Goal: Use online tool/utility: Utilize a website feature to perform a specific function

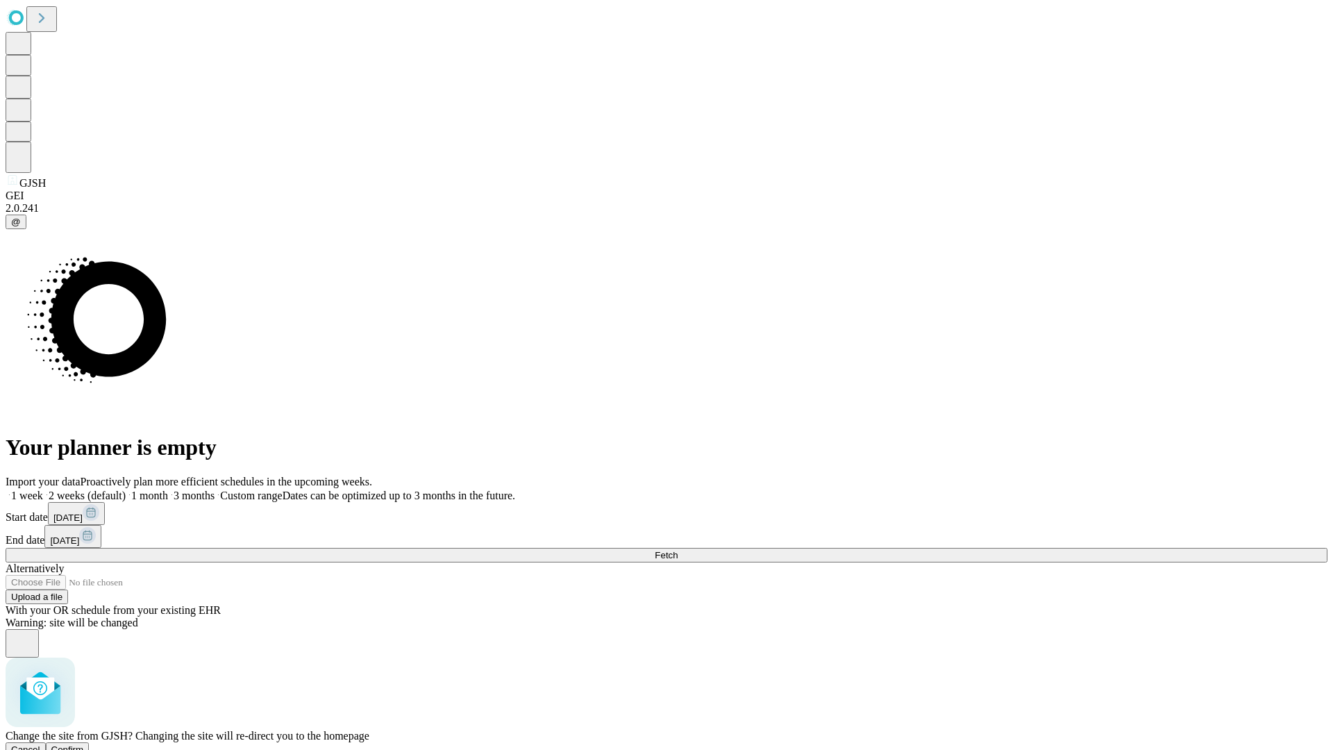
click at [84, 744] on span "Confirm" at bounding box center [67, 749] width 33 height 10
click at [43, 489] on label "1 week" at bounding box center [24, 495] width 37 height 12
click at [678, 550] on span "Fetch" at bounding box center [666, 555] width 23 height 10
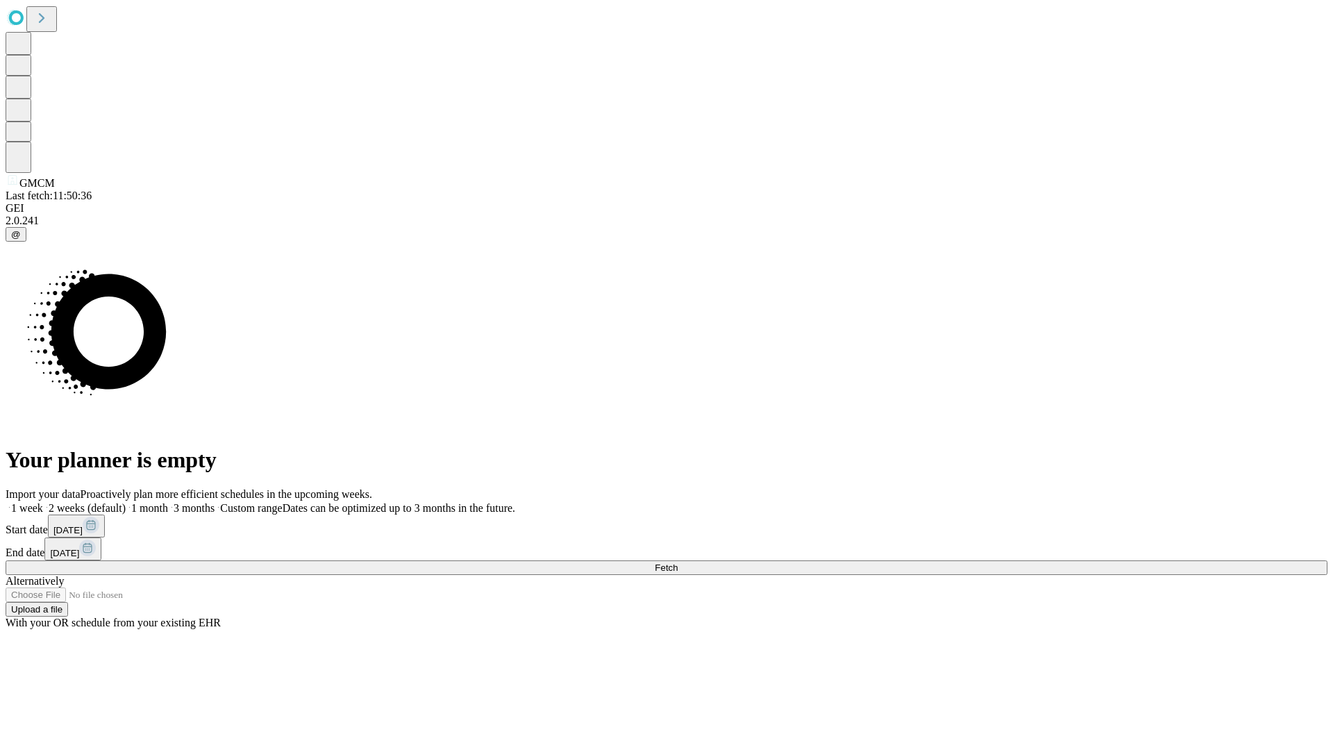
click at [43, 502] on label "1 week" at bounding box center [24, 508] width 37 height 12
click at [678, 562] on span "Fetch" at bounding box center [666, 567] width 23 height 10
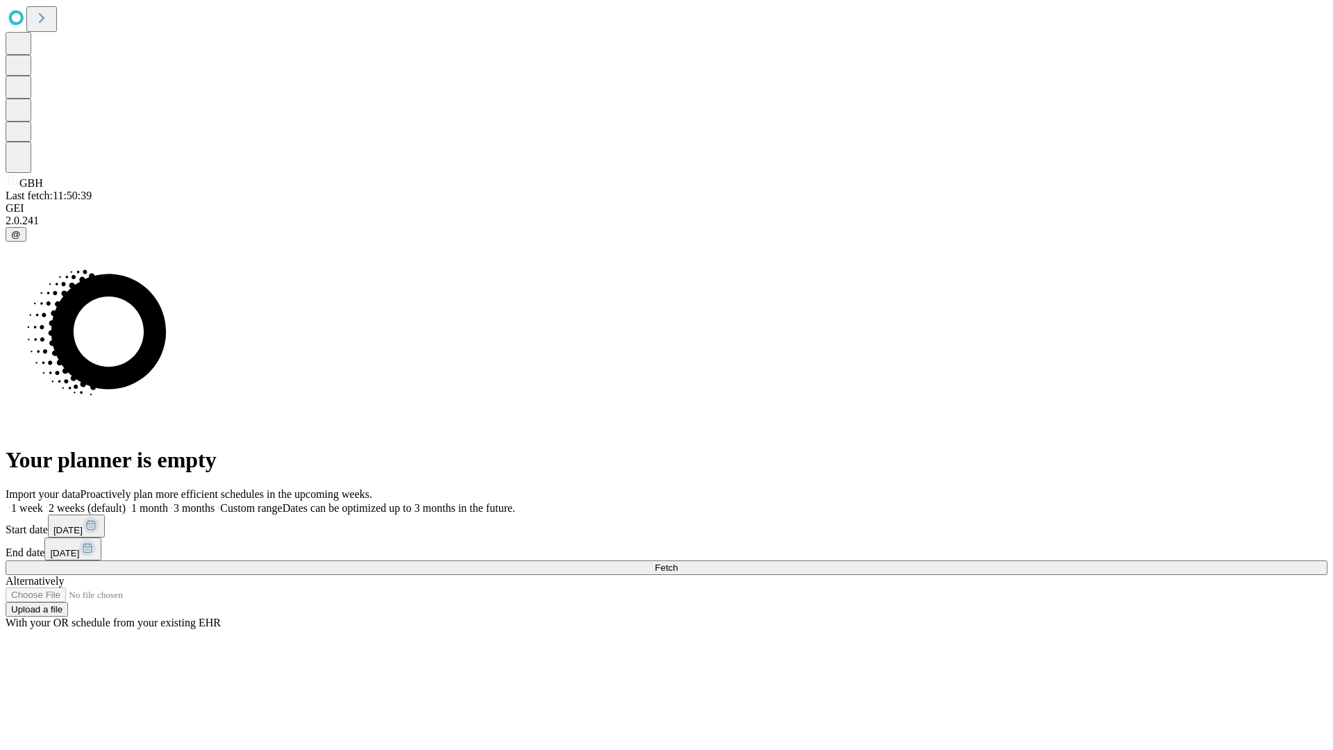
click at [43, 502] on label "1 week" at bounding box center [24, 508] width 37 height 12
click at [678, 562] on span "Fetch" at bounding box center [666, 567] width 23 height 10
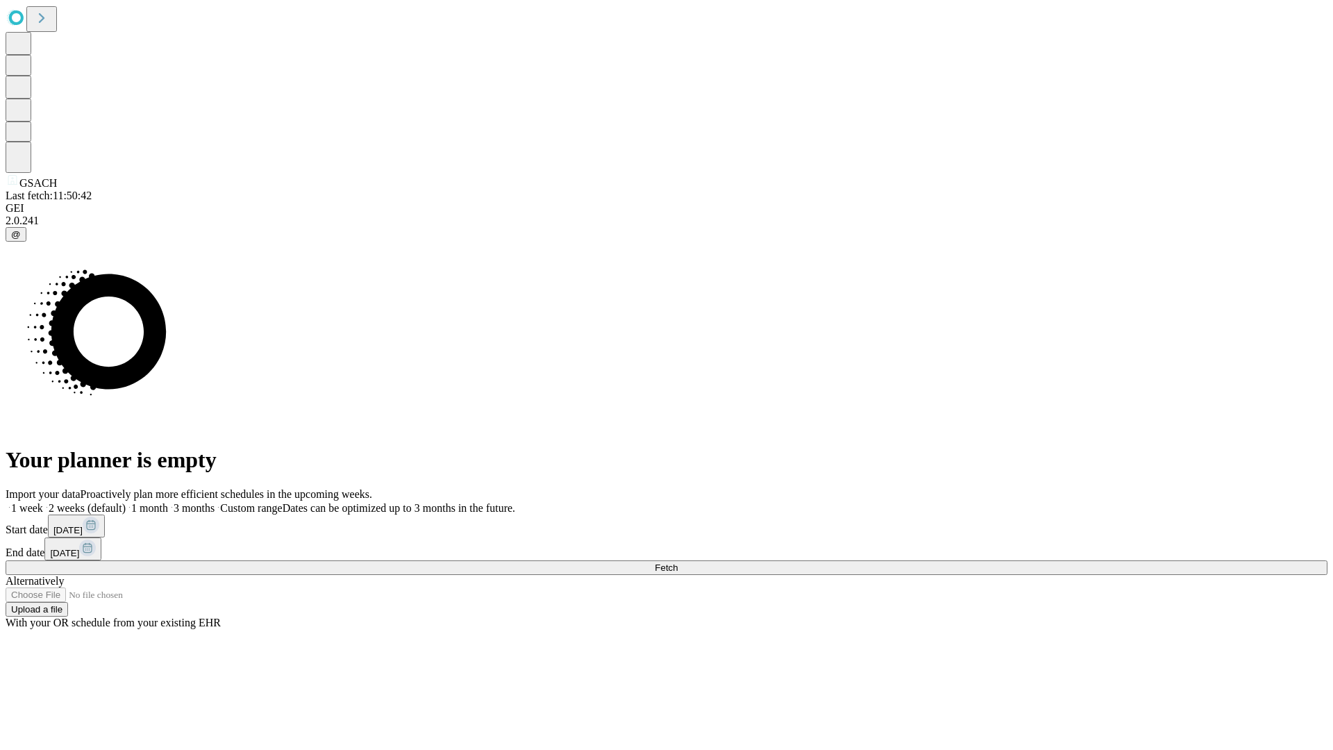
click at [678, 562] on span "Fetch" at bounding box center [666, 567] width 23 height 10
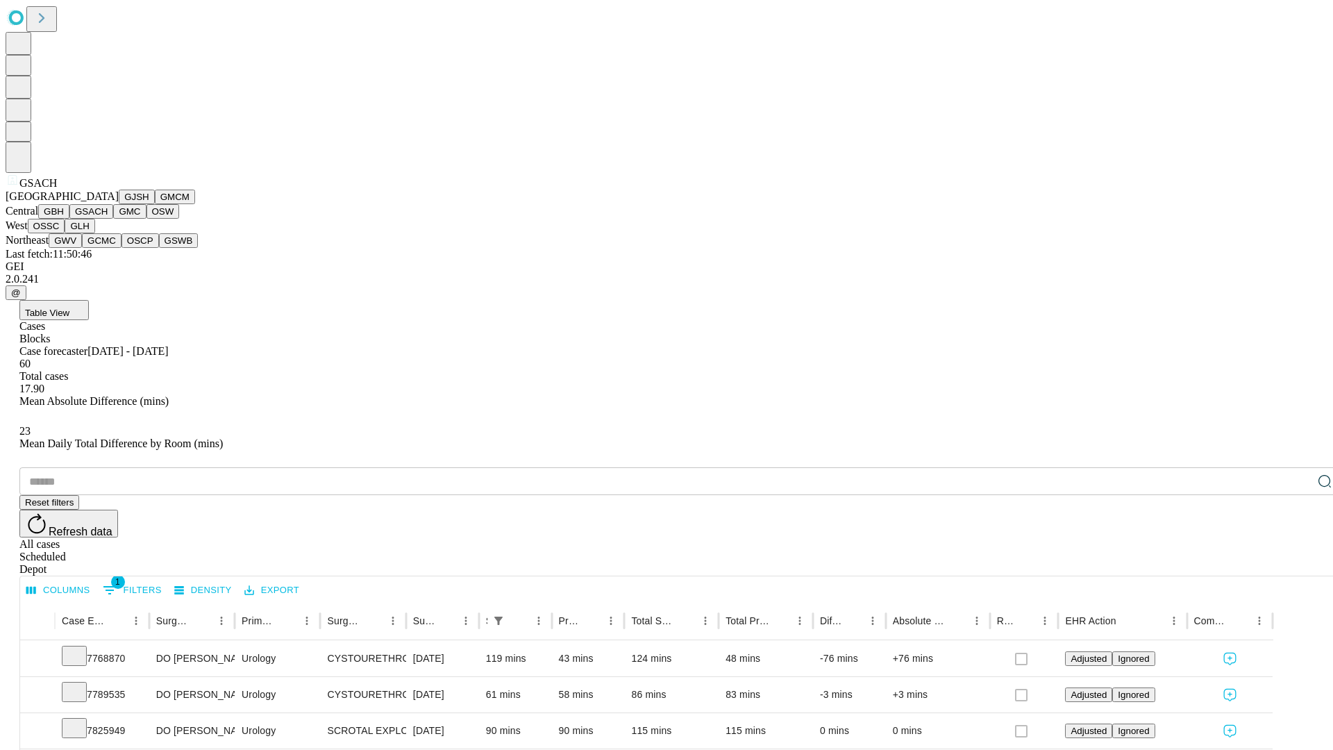
click at [113, 219] on button "GMC" at bounding box center [129, 211] width 33 height 15
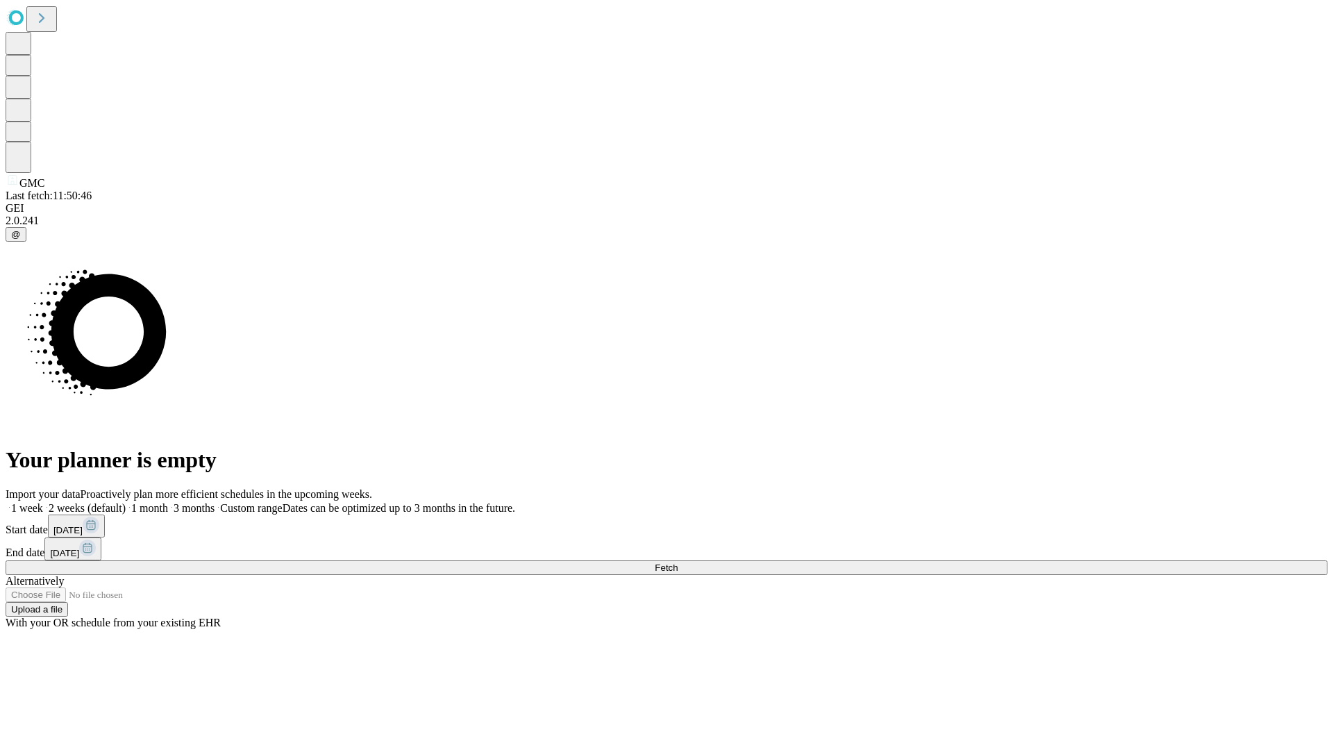
click at [43, 502] on label "1 week" at bounding box center [24, 508] width 37 height 12
click at [678, 562] on span "Fetch" at bounding box center [666, 567] width 23 height 10
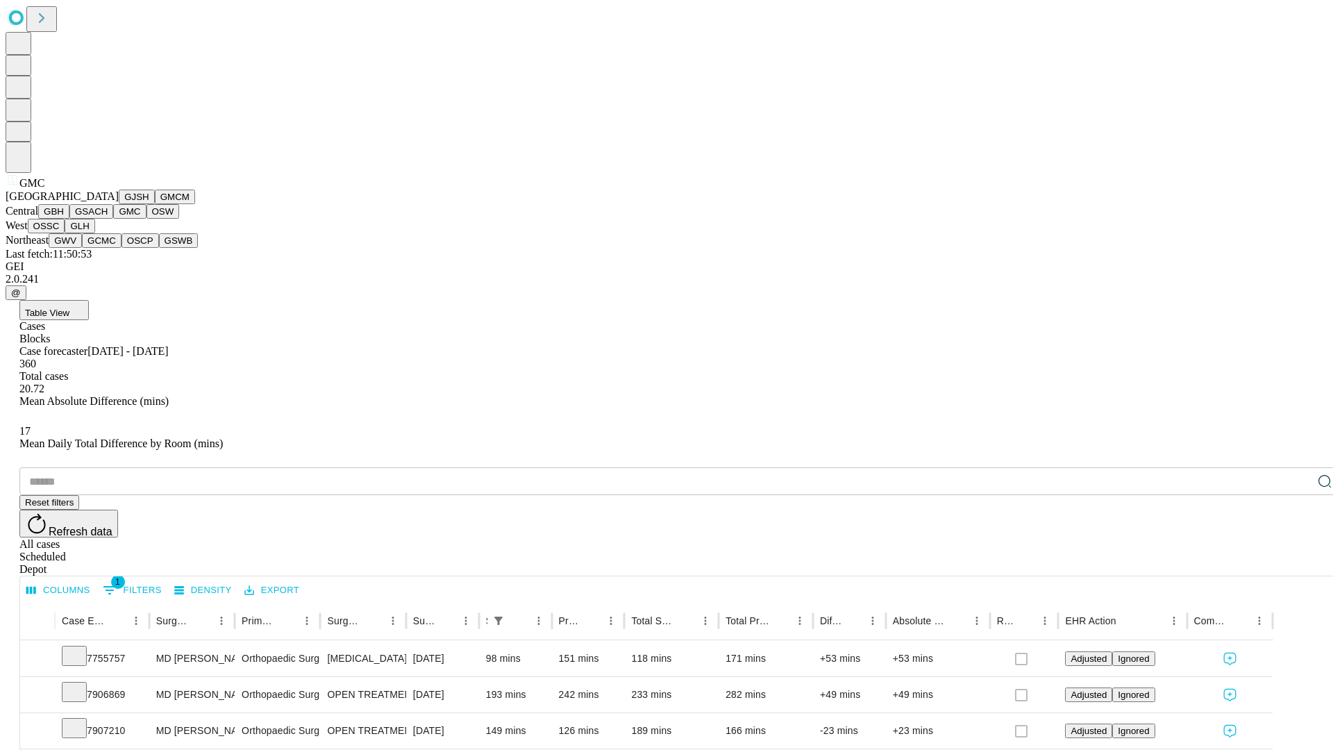
click at [146, 219] on button "OSW" at bounding box center [162, 211] width 33 height 15
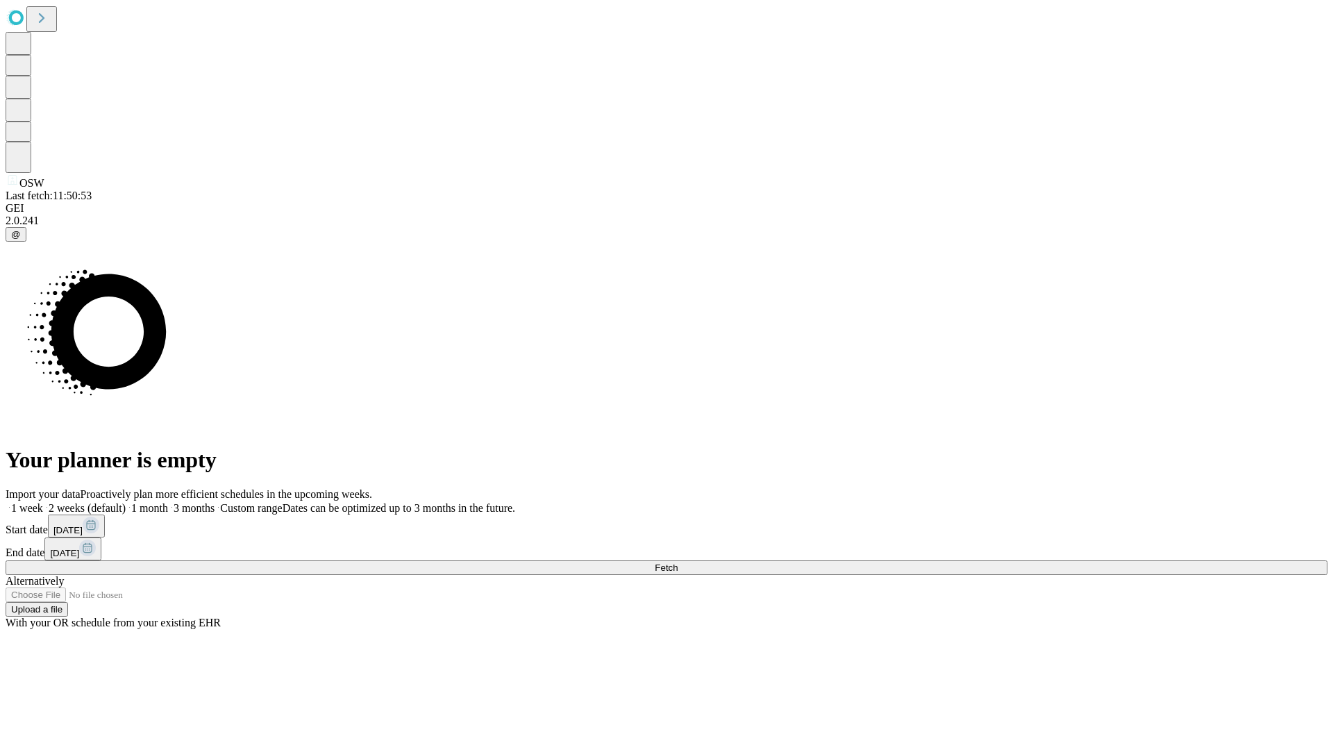
click at [43, 502] on label "1 week" at bounding box center [24, 508] width 37 height 12
click at [678, 562] on span "Fetch" at bounding box center [666, 567] width 23 height 10
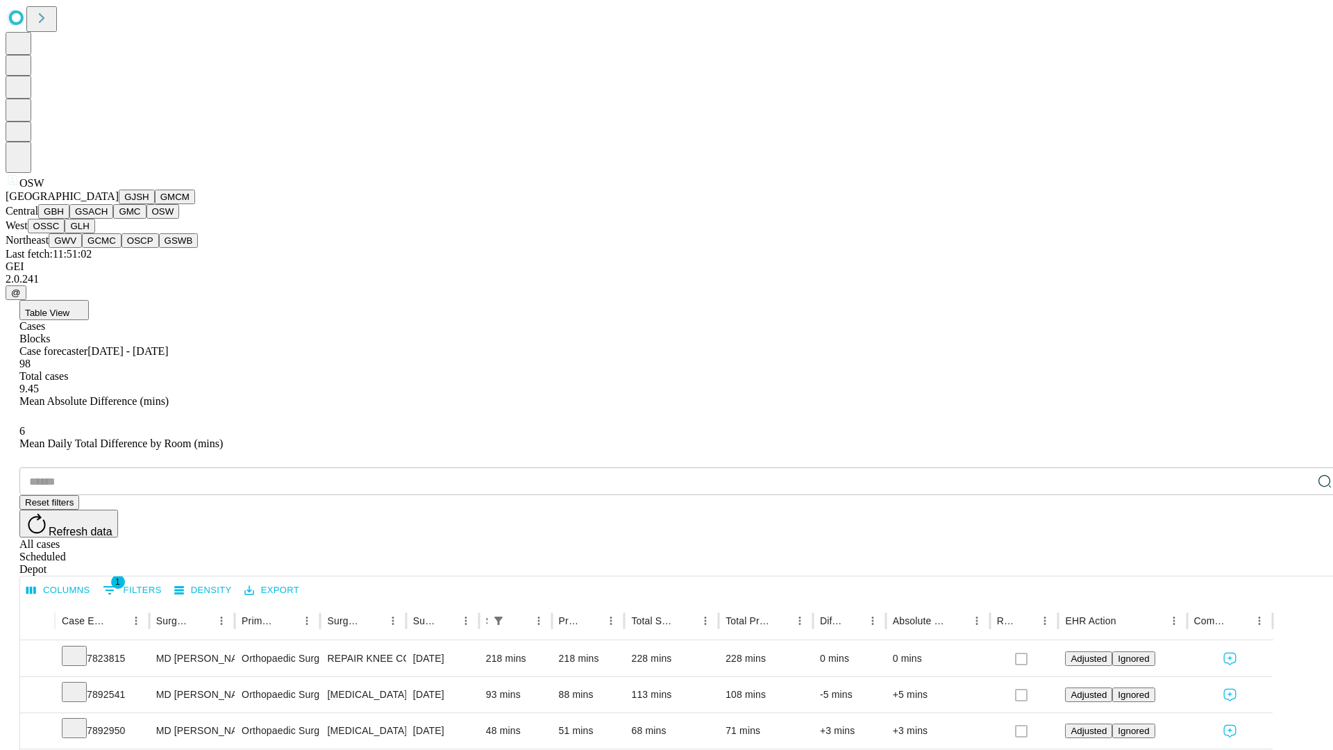
click at [65, 233] on button "OSSC" at bounding box center [46, 226] width 37 height 15
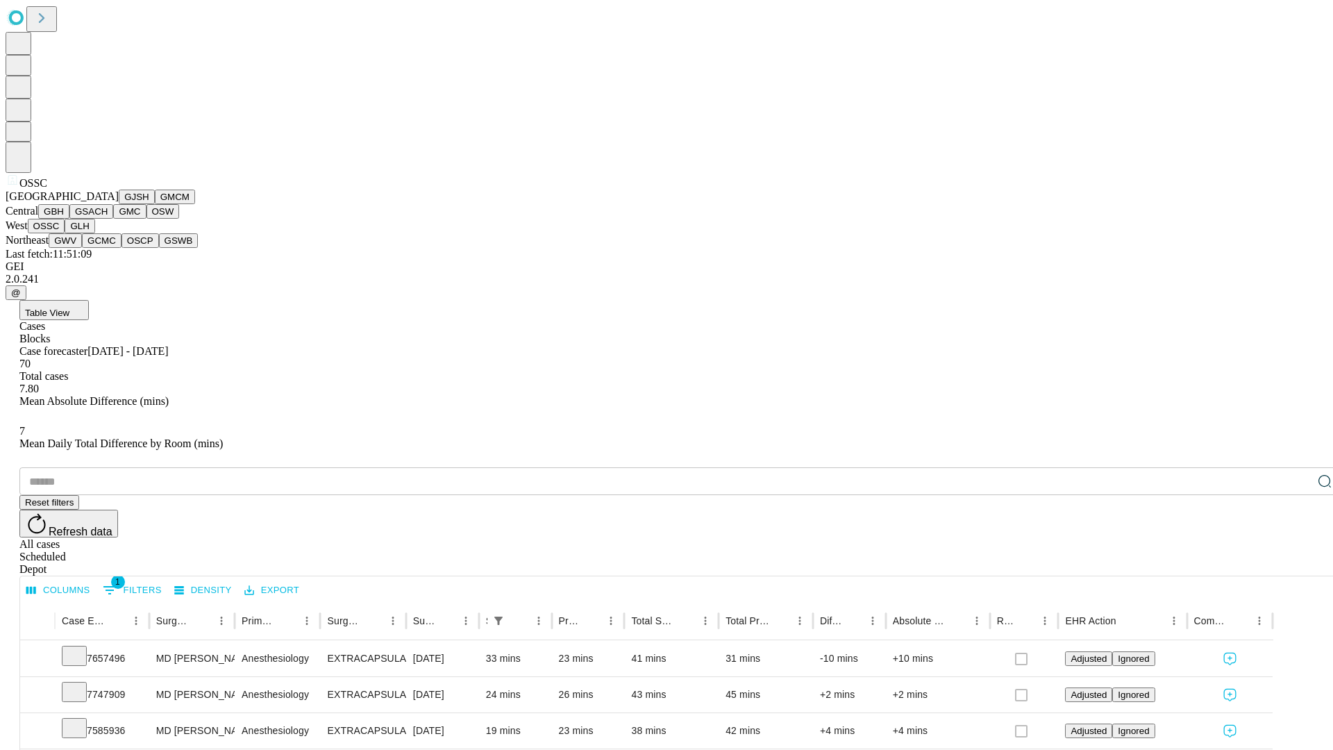
click at [94, 233] on button "GLH" at bounding box center [80, 226] width 30 height 15
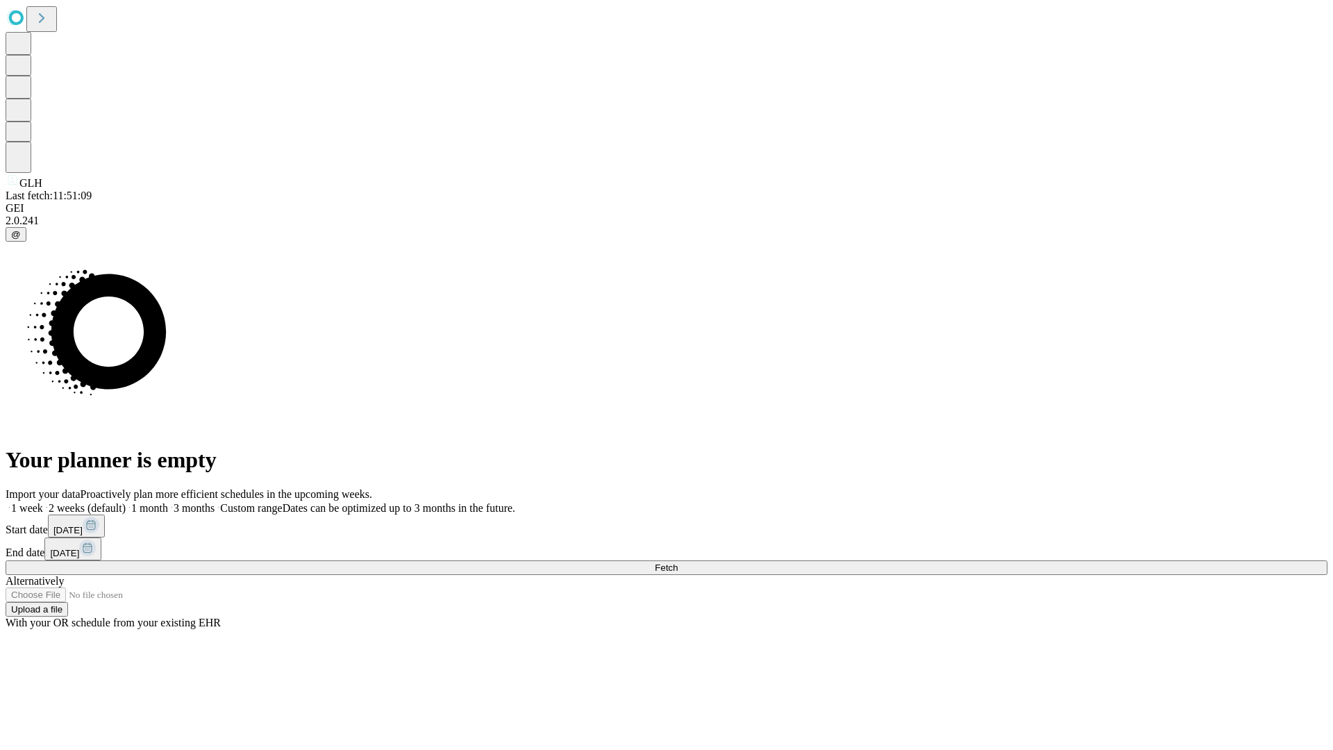
click at [43, 502] on label "1 week" at bounding box center [24, 508] width 37 height 12
click at [678, 562] on span "Fetch" at bounding box center [666, 567] width 23 height 10
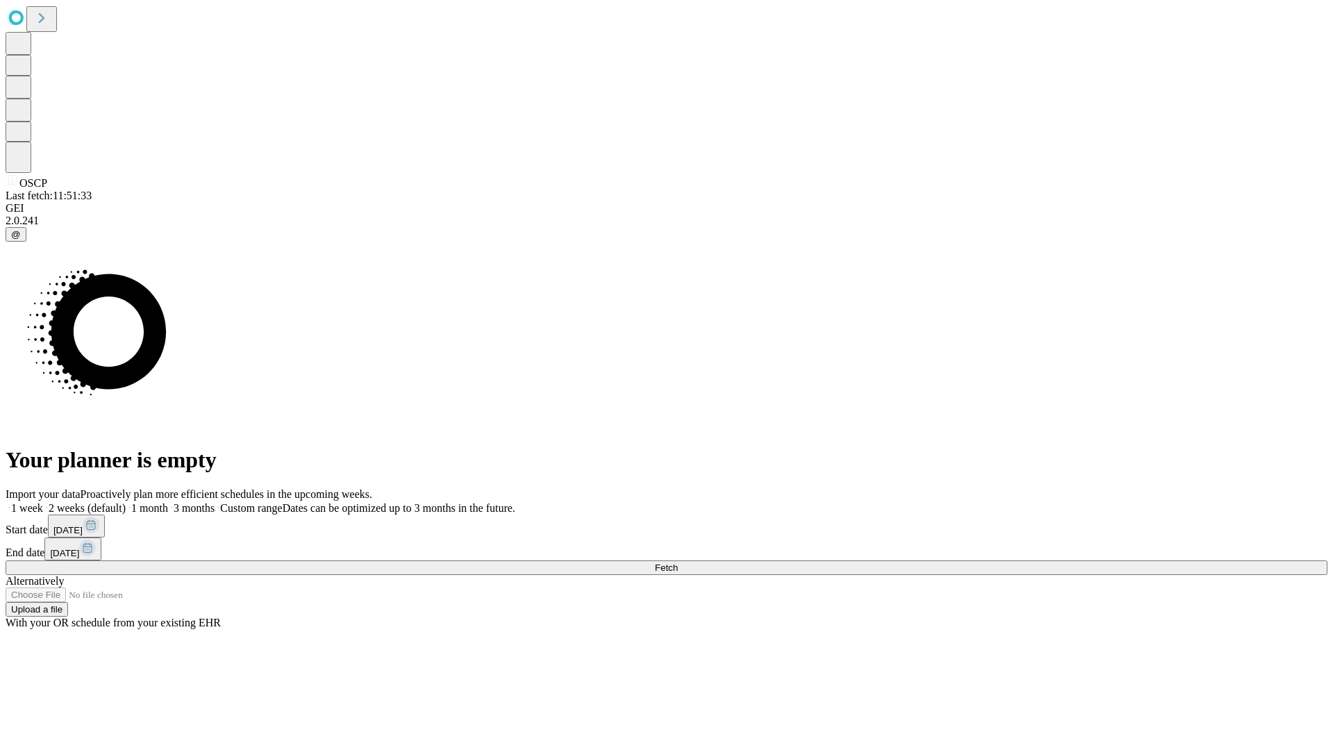
click at [678, 562] on span "Fetch" at bounding box center [666, 567] width 23 height 10
